Goal: Book appointment/travel/reservation

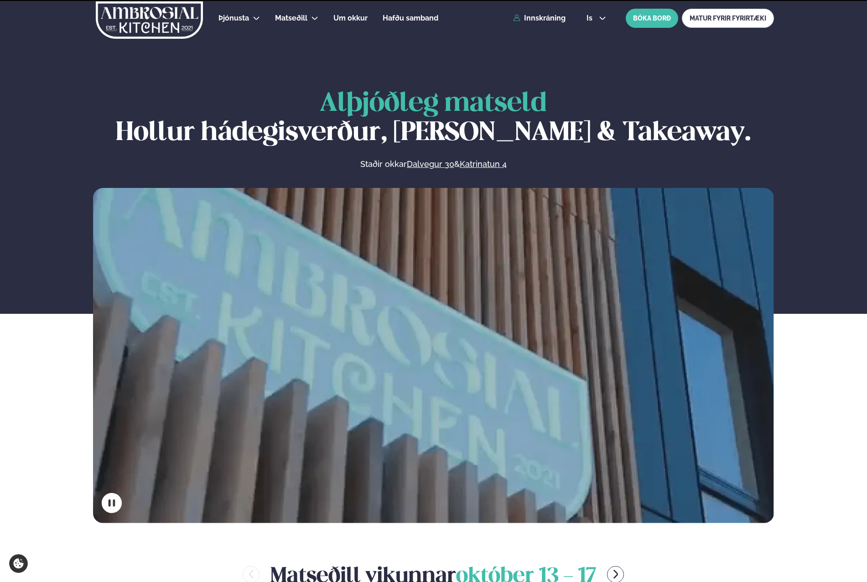
scroll to position [365, 0]
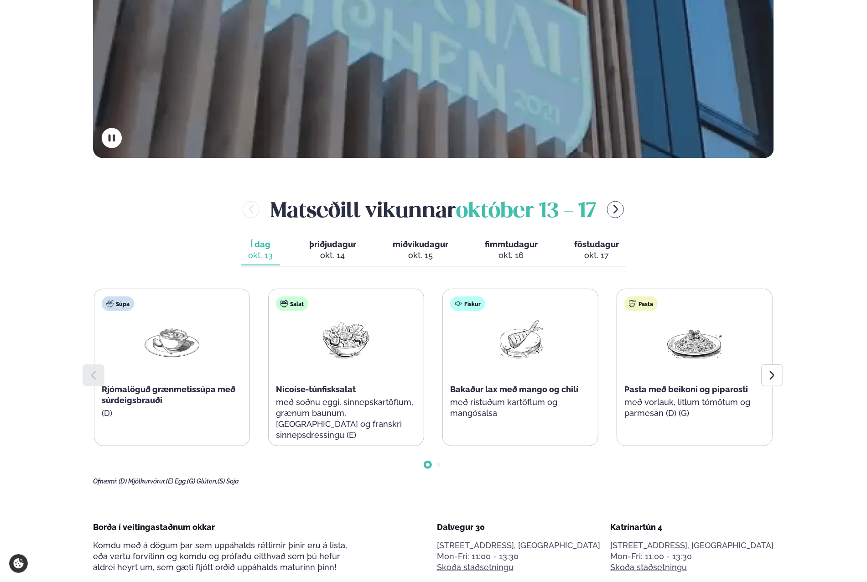
click at [354, 252] on div "okt. 14" at bounding box center [332, 255] width 47 height 11
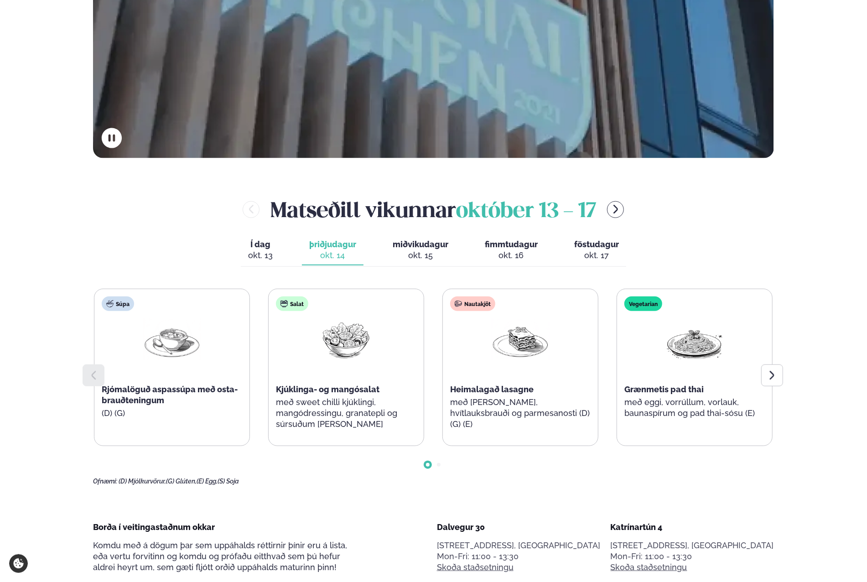
click at [428, 252] on div "okt. 15" at bounding box center [421, 255] width 56 height 11
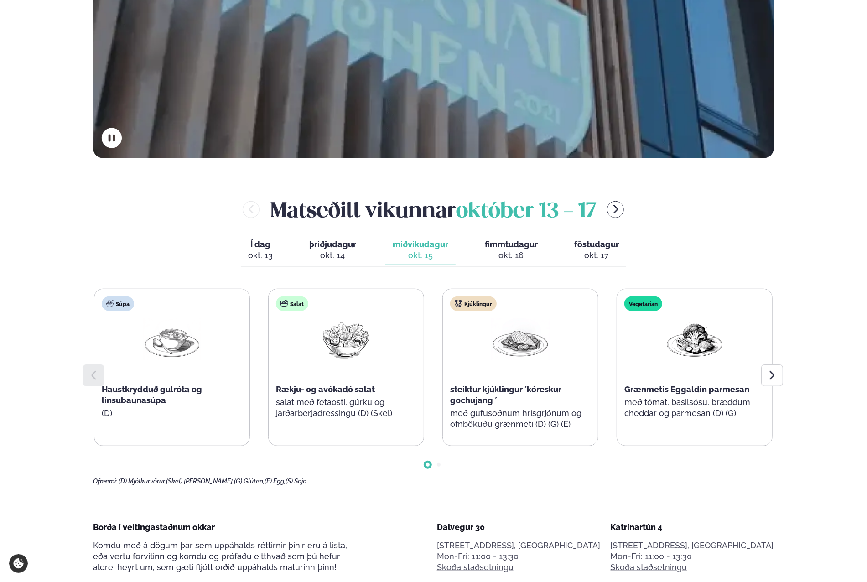
click at [505, 250] on div "okt. 16" at bounding box center [511, 255] width 53 height 11
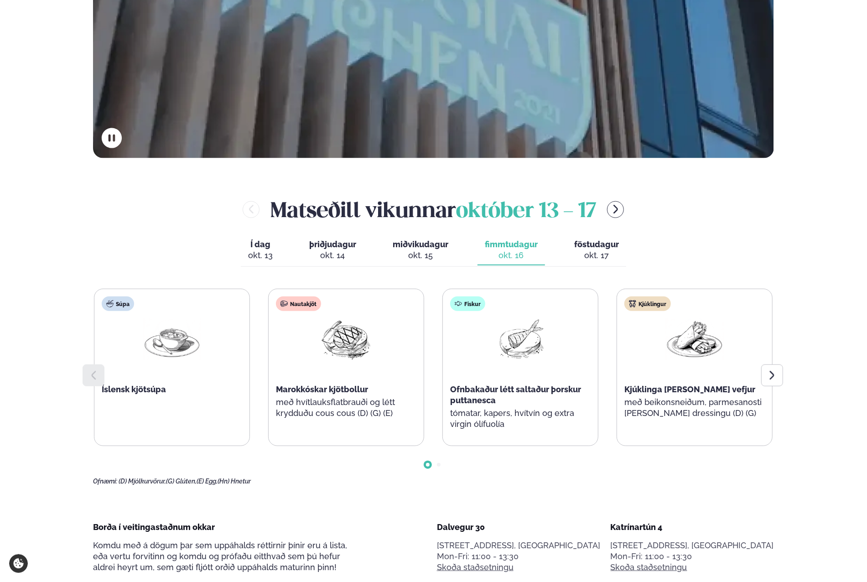
click at [338, 249] on span "þriðjudagur" at bounding box center [332, 244] width 47 height 10
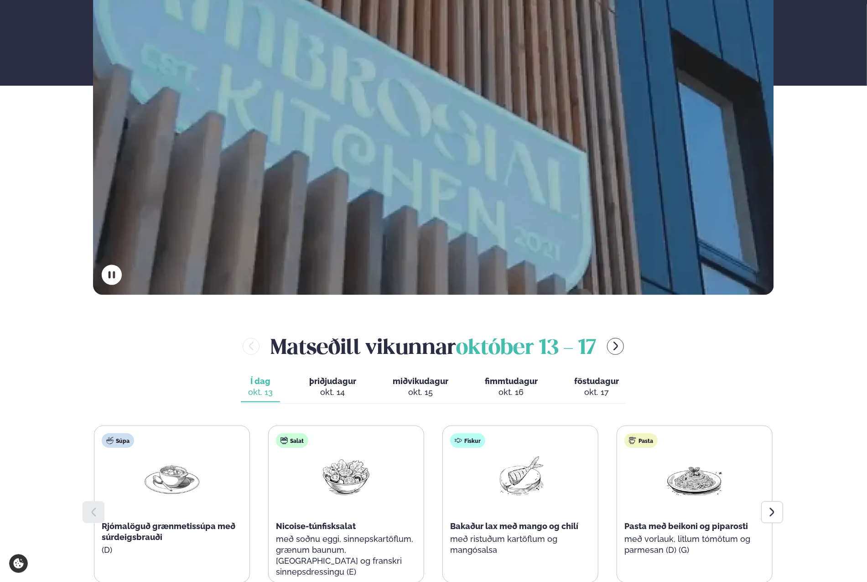
scroll to position [411, 0]
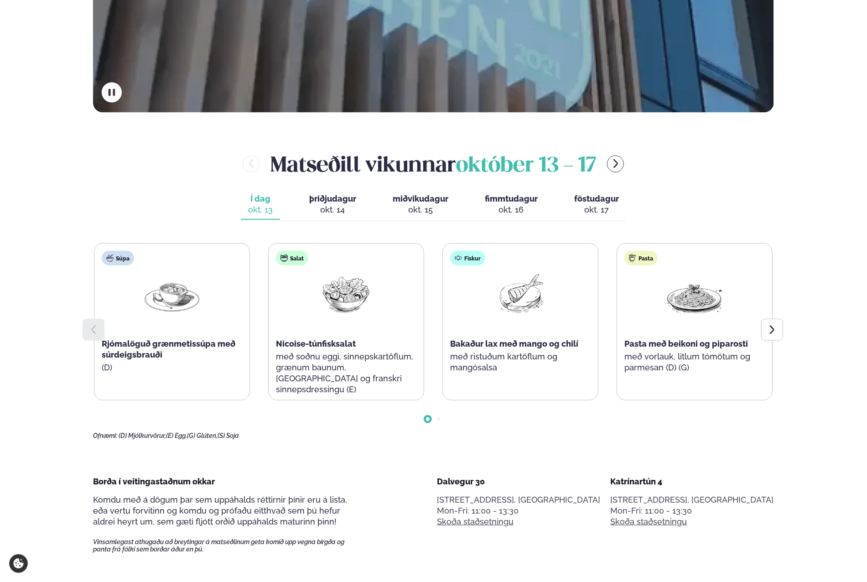
click at [769, 326] on icon at bounding box center [772, 329] width 11 height 11
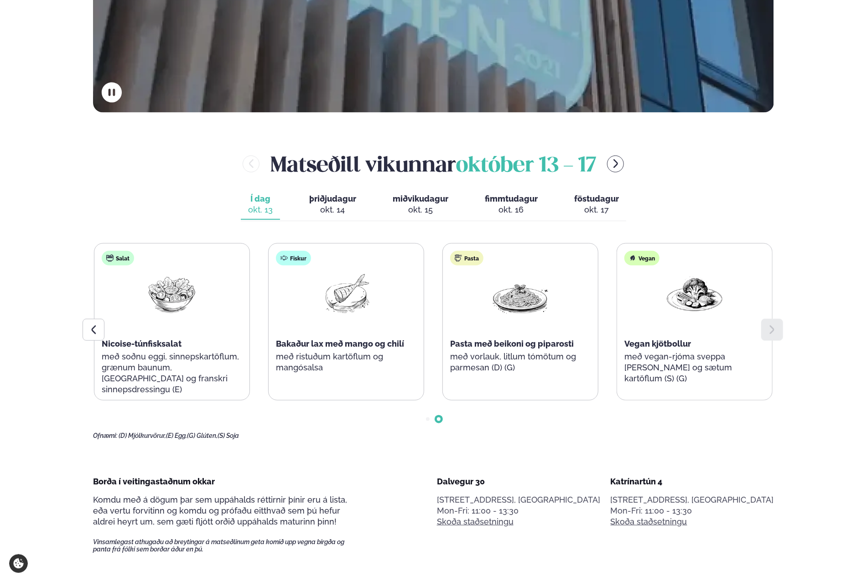
click at [775, 327] on icon at bounding box center [772, 329] width 11 height 11
